Goal: Navigation & Orientation: Find specific page/section

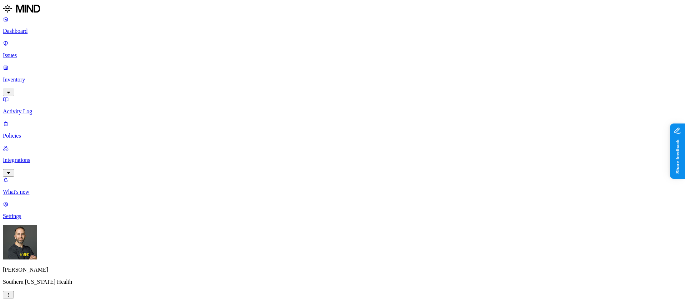
click at [48, 52] on p "Issues" at bounding box center [343, 55] width 680 height 6
click at [41, 31] on p "Dashboard" at bounding box center [343, 31] width 680 height 6
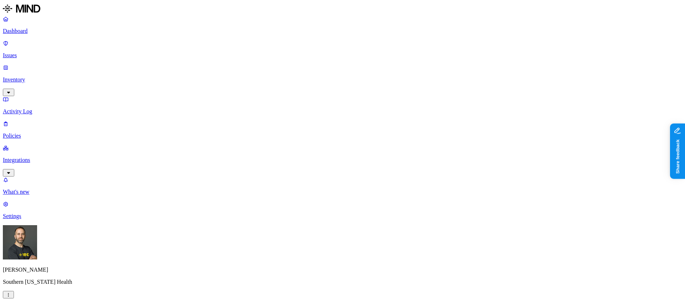
scroll to position [215, 0]
click at [55, 34] on link "Dashboard" at bounding box center [343, 25] width 680 height 19
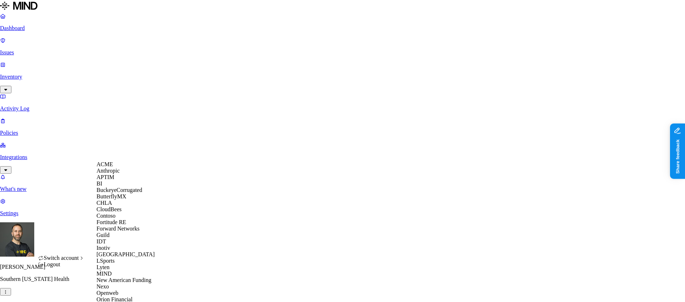
click at [117, 212] on span "CloudBees" at bounding box center [109, 209] width 25 height 6
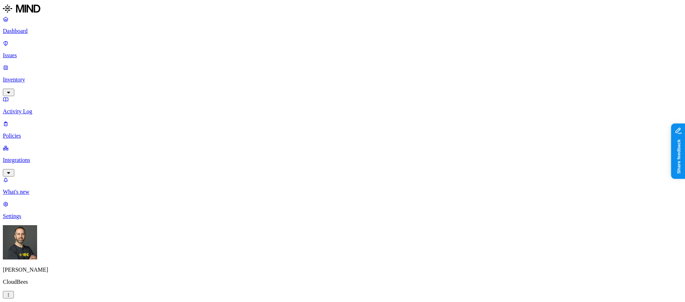
click at [43, 32] on p "Dashboard" at bounding box center [343, 31] width 680 height 6
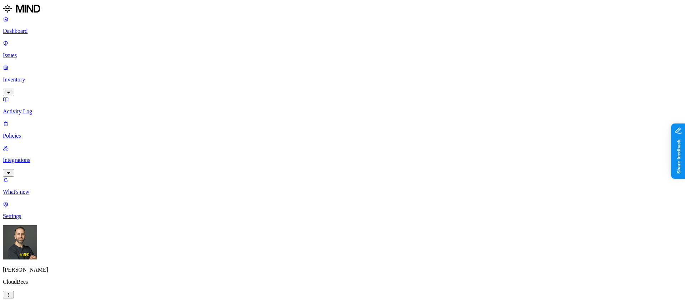
click at [44, 34] on p "Dashboard" at bounding box center [343, 31] width 680 height 6
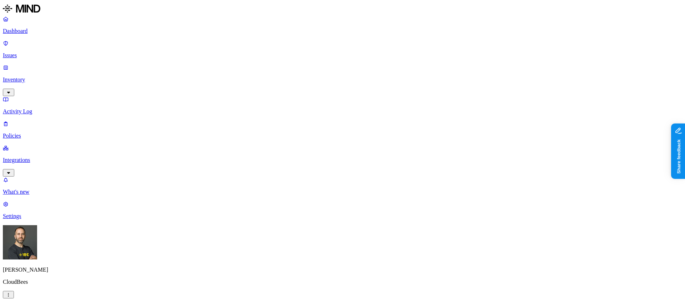
click at [50, 29] on p "Dashboard" at bounding box center [343, 31] width 680 height 6
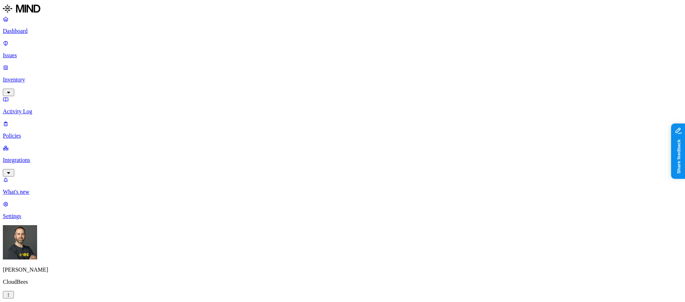
click at [251, 54] on div "All" at bounding box center [251, 57] width 0 height 6
click at [188, 103] on div "Resolved" at bounding box center [188, 113] width 0 height 20
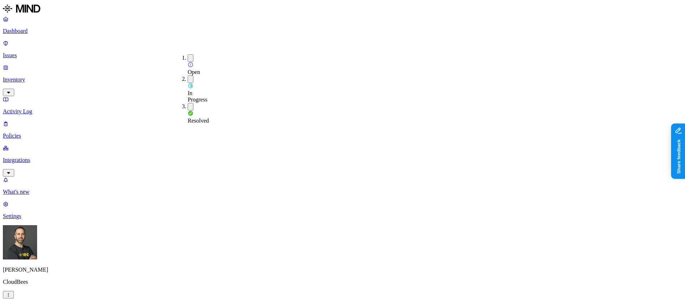
click at [188, 75] on button "button" at bounding box center [191, 78] width 6 height 7
click at [188, 57] on button "button" at bounding box center [191, 57] width 6 height 7
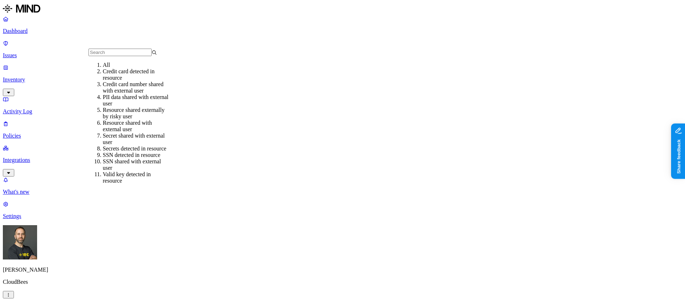
click at [115, 68] on div "All" at bounding box center [137, 65] width 69 height 6
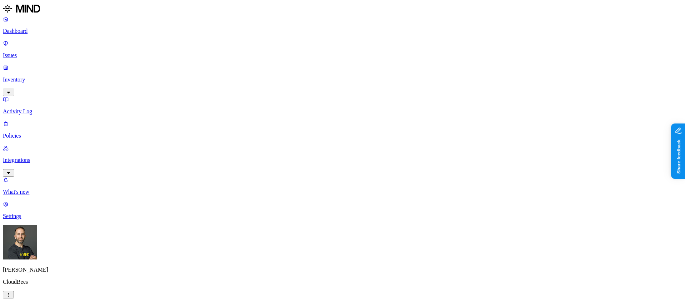
click at [58, 30] on p "Dashboard" at bounding box center [343, 31] width 680 height 6
click at [47, 76] on p "Inventory" at bounding box center [343, 79] width 680 height 6
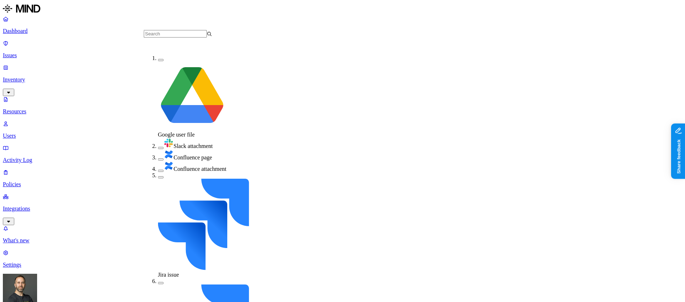
scroll to position [73, 0]
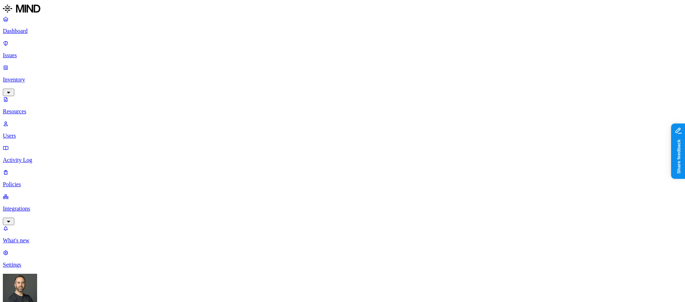
click at [275, 72] on button "button" at bounding box center [278, 73] width 6 height 2
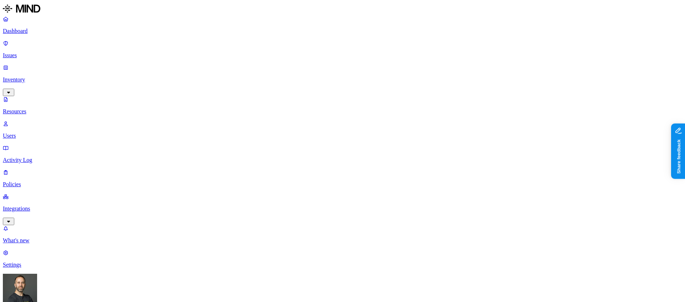
click at [275, 94] on button "button" at bounding box center [278, 95] width 6 height 2
click at [275, 69] on button "button" at bounding box center [278, 72] width 6 height 7
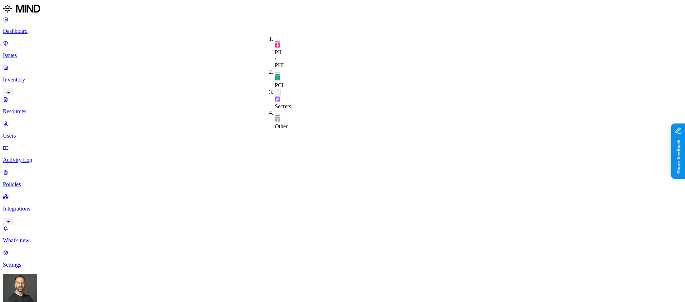
click at [275, 89] on button "button" at bounding box center [278, 92] width 6 height 7
click at [275, 112] on button "button" at bounding box center [278, 113] width 6 height 2
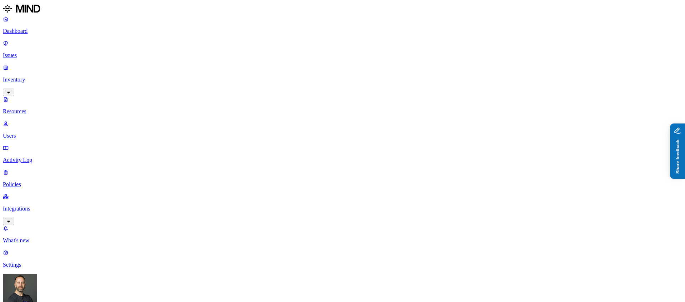
click at [685, 186] on button "Share feedback" at bounding box center [697, 185] width 55 height 15
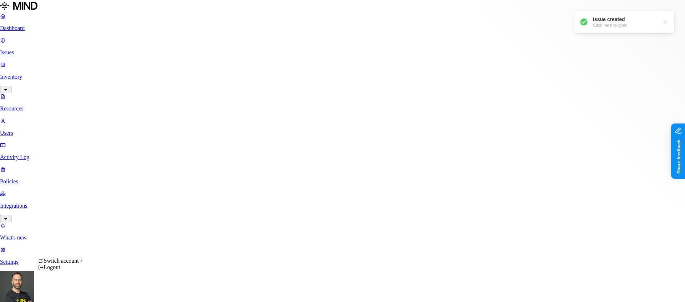
click at [69, 292] on html "Dashboard Issues Inventory Resources Users Activity Log Policies Integrations W…" at bounding box center [342, 246] width 685 height 492
click at [162, 201] on html "Dashboard Issues Inventory Resources Users Activity Log Policies Integrations W…" at bounding box center [342, 246] width 685 height 492
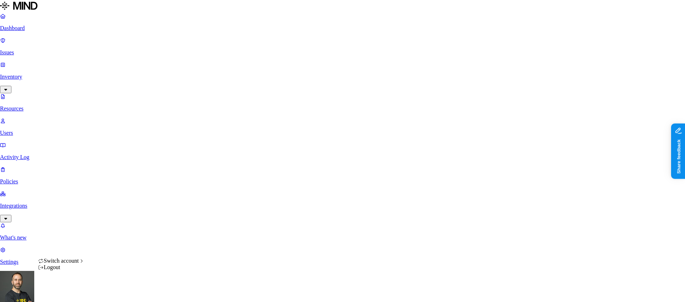
click at [67, 290] on html "Dashboard Issues Inventory Resources Users Activity Log Policies Integrations W…" at bounding box center [342, 246] width 685 height 492
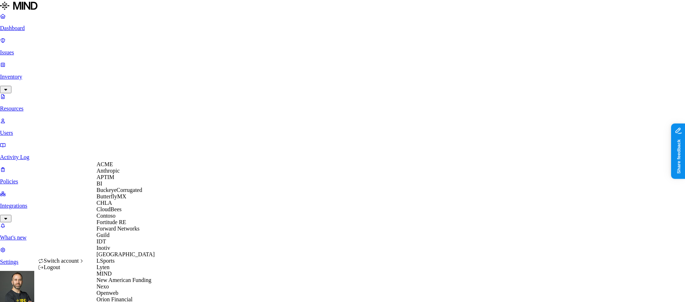
scroll to position [246, 0]
click at [117, 290] on span "Openweb" at bounding box center [108, 293] width 22 height 6
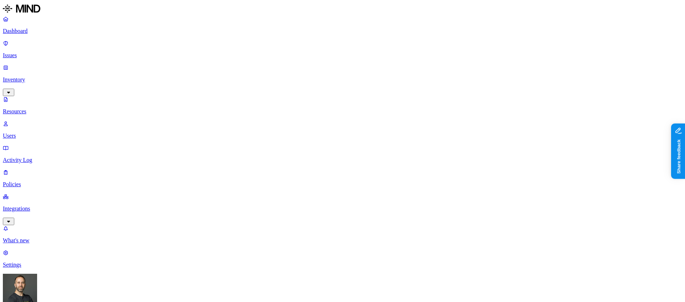
click at [685, 186] on button "Share feedback" at bounding box center [697, 185] width 55 height 15
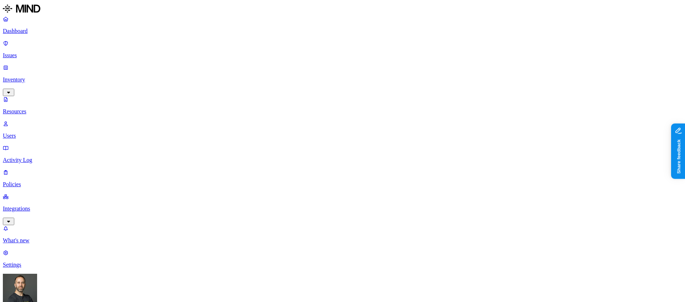
click at [63, 34] on p "Dashboard" at bounding box center [343, 31] width 680 height 6
